Goal: Task Accomplishment & Management: Use online tool/utility

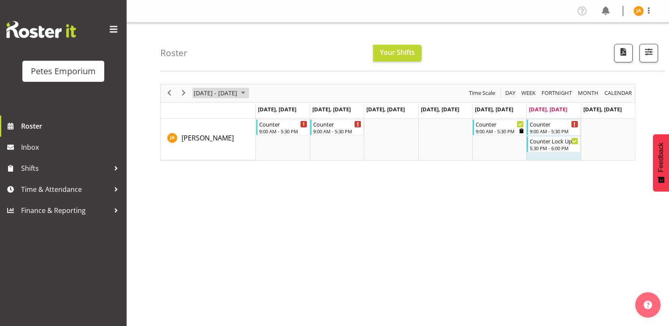
click at [248, 93] on span "September 2025" at bounding box center [243, 93] width 10 height 11
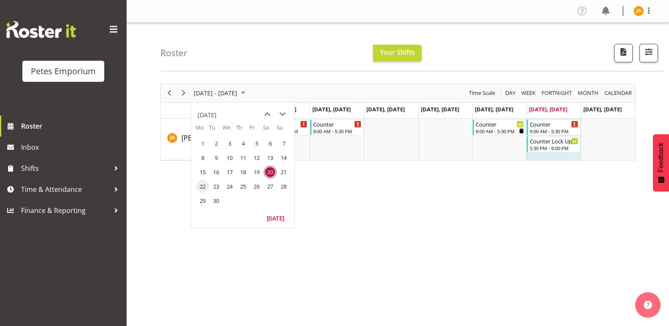
click at [204, 187] on span "22" at bounding box center [202, 186] width 13 height 13
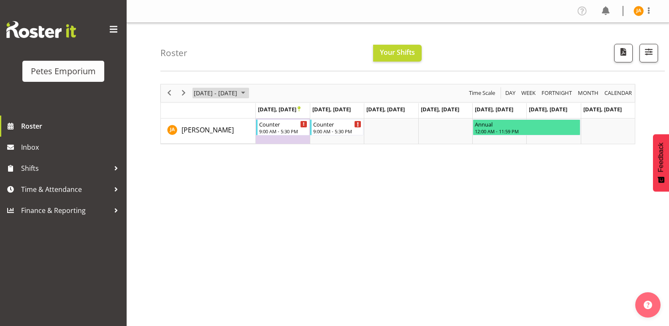
click at [248, 93] on span "September 2025" at bounding box center [243, 93] width 10 height 11
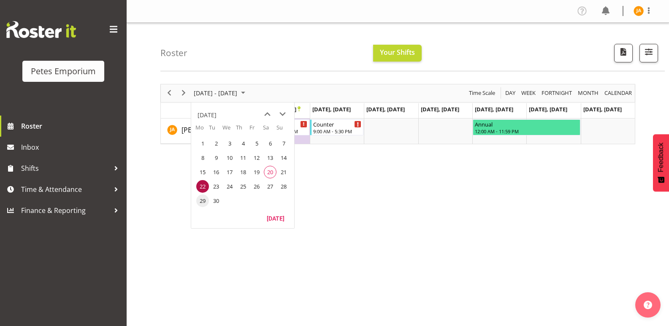
click at [203, 200] on span "29" at bounding box center [202, 201] width 13 height 13
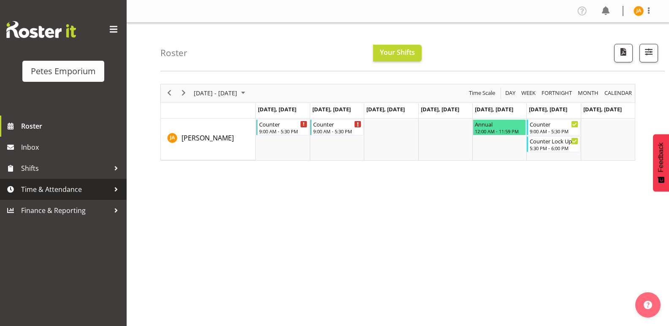
click at [81, 189] on span "Time & Attendance" at bounding box center [65, 189] width 89 height 13
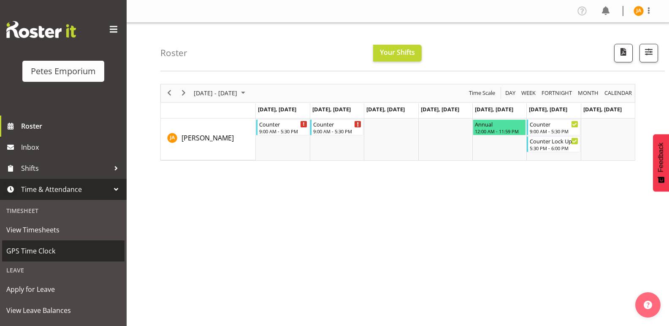
click at [67, 248] on span "GPS Time Clock" at bounding box center [63, 251] width 114 height 13
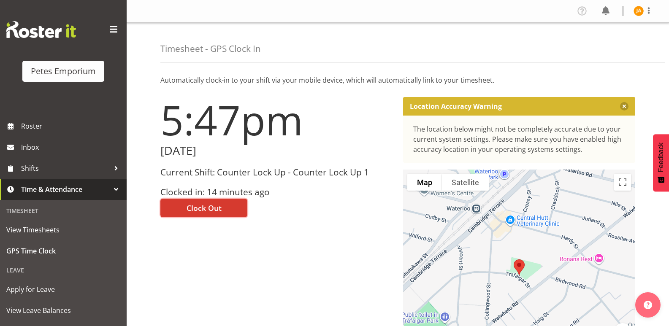
drag, startPoint x: 223, startPoint y: 204, endPoint x: 228, endPoint y: 222, distance: 18.0
click at [228, 222] on div "5:47pm [DATE] Current Shift: Counter Lock Up - Counter Lock Up 1 Clocked in: 14…" at bounding box center [276, 239] width 243 height 294
click at [184, 210] on button "Clock Out" at bounding box center [203, 208] width 87 height 19
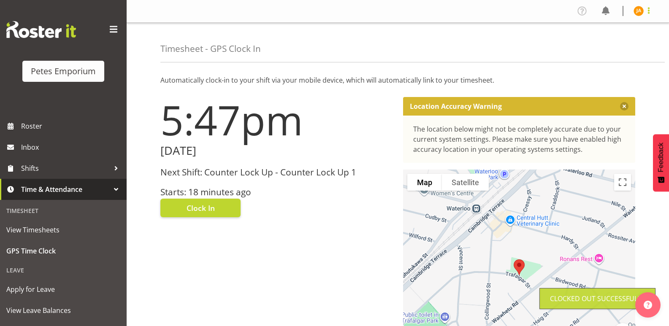
click at [649, 10] on span at bounding box center [649, 10] width 10 height 10
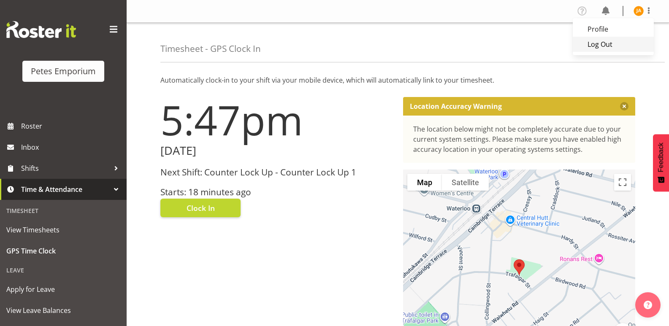
click at [591, 42] on link "Log Out" at bounding box center [613, 44] width 81 height 15
